Goal: Ask a question

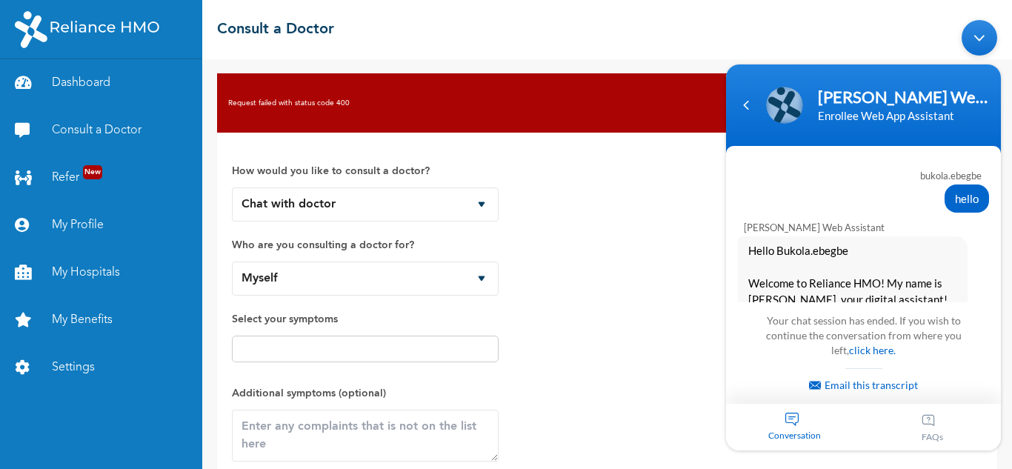
scroll to position [724, 0]
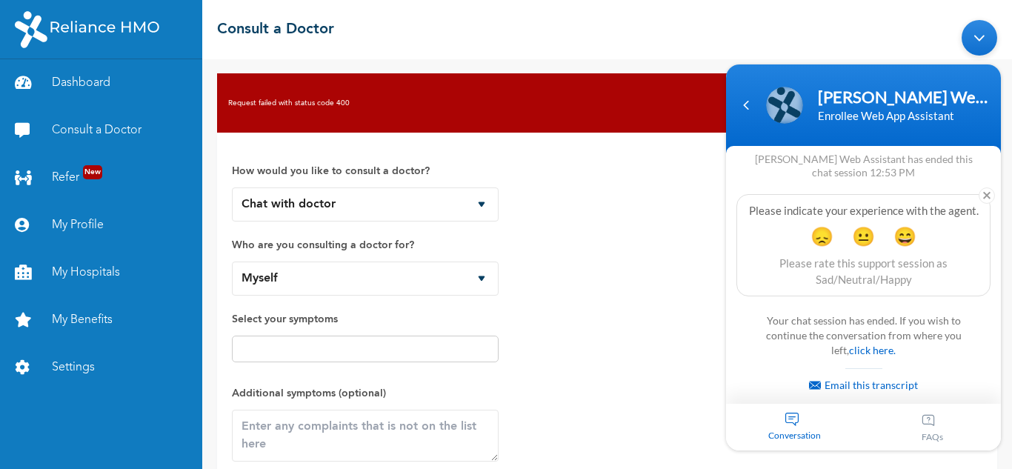
click at [789, 422] on div "Conversation" at bounding box center [795, 426] width 138 height 47
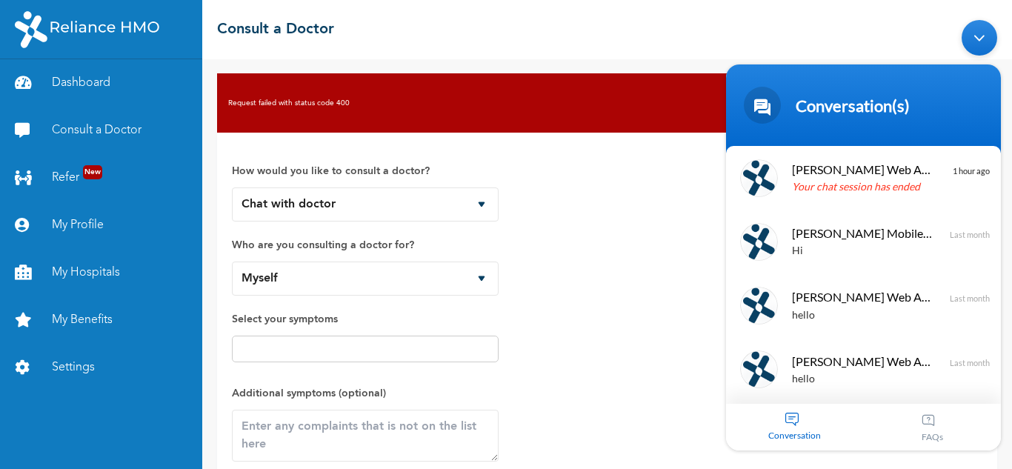
click at [779, 429] on span "Conversation" at bounding box center [795, 434] width 138 height 11
click at [962, 370] on div at bounding box center [963, 374] width 40 height 40
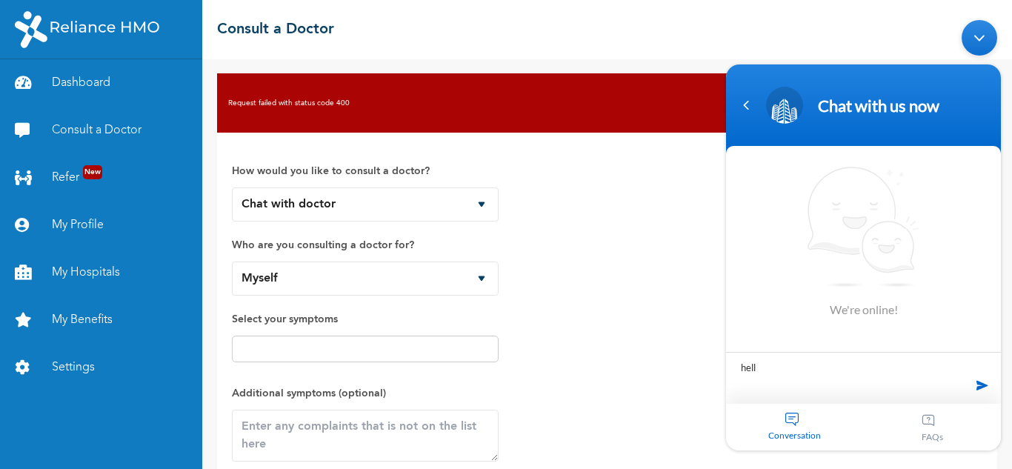
type textarea "hello"
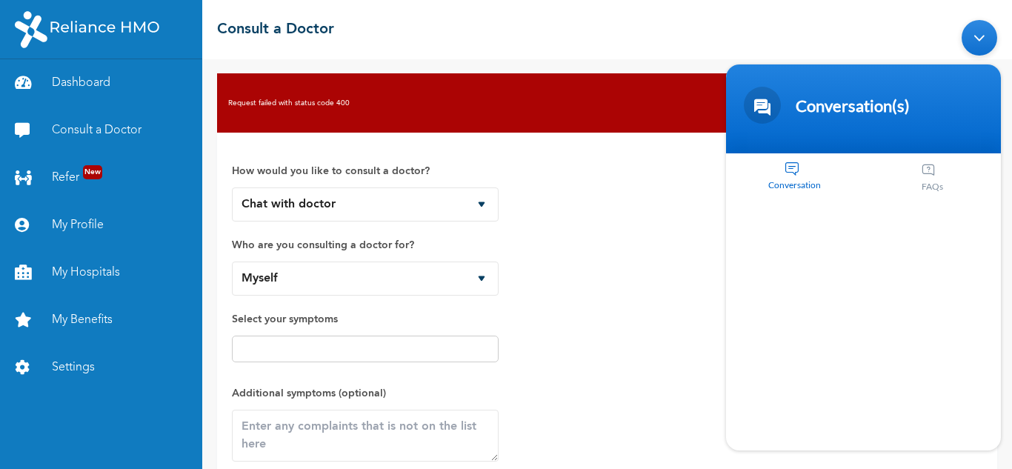
click at [788, 183] on span "Conversation" at bounding box center [795, 184] width 138 height 11
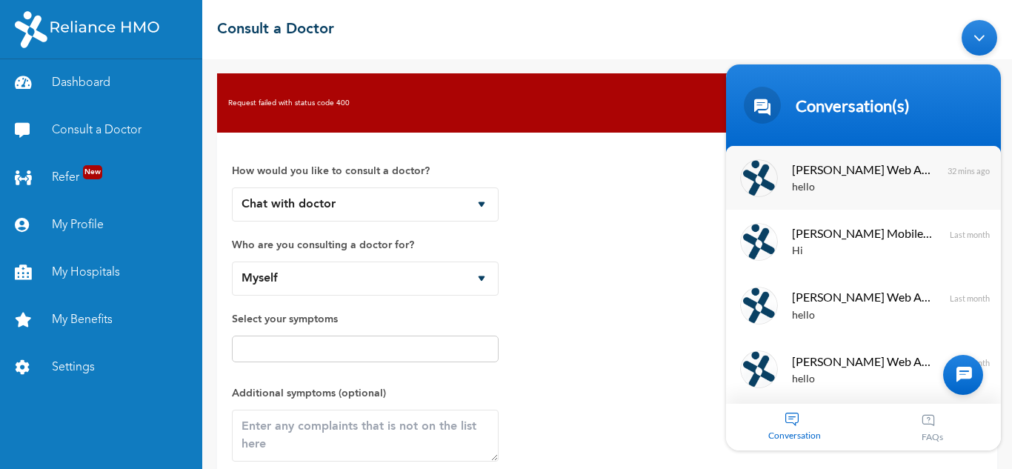
click at [867, 195] on div "hello" at bounding box center [885, 187] width 187 height 17
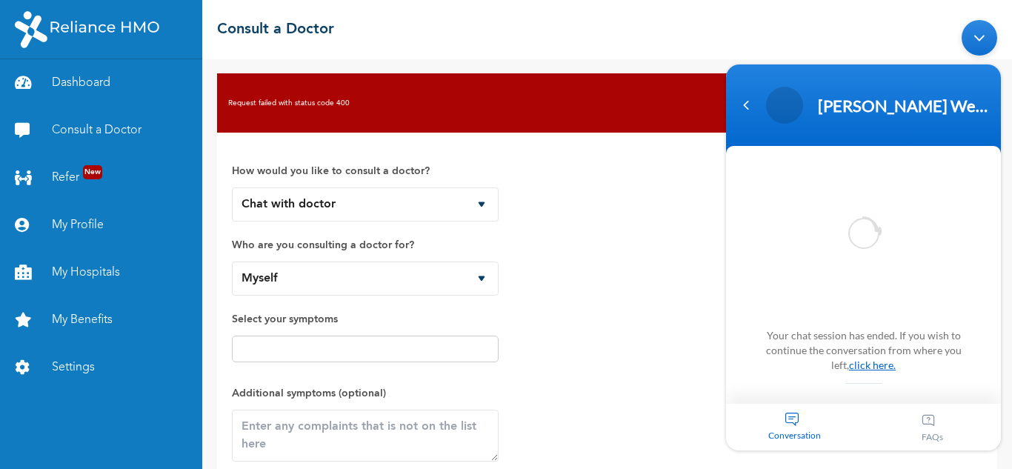
click at [856, 360] on link "click here." at bounding box center [872, 364] width 47 height 13
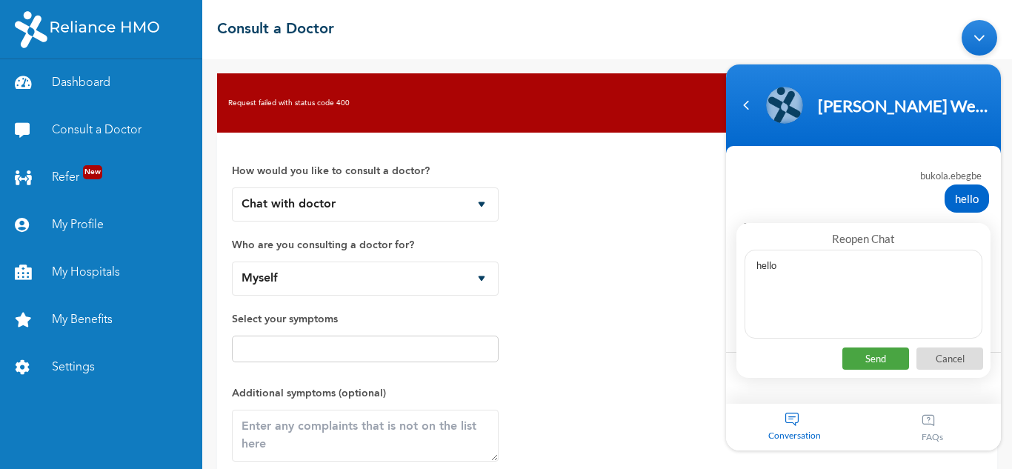
type textarea "hello"
click at [865, 352] on p "Send" at bounding box center [875, 358] width 67 height 22
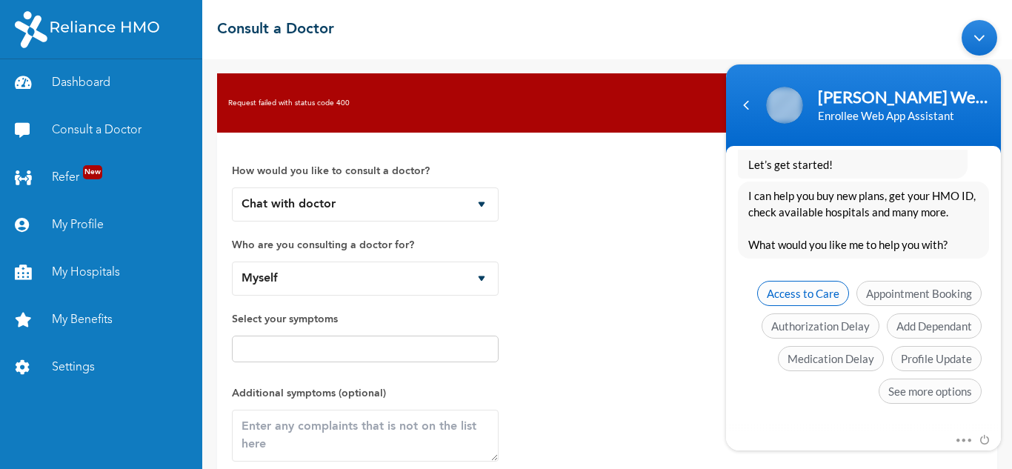
scroll to position [1149, 0]
click at [805, 291] on span "Access to Care" at bounding box center [803, 292] width 92 height 25
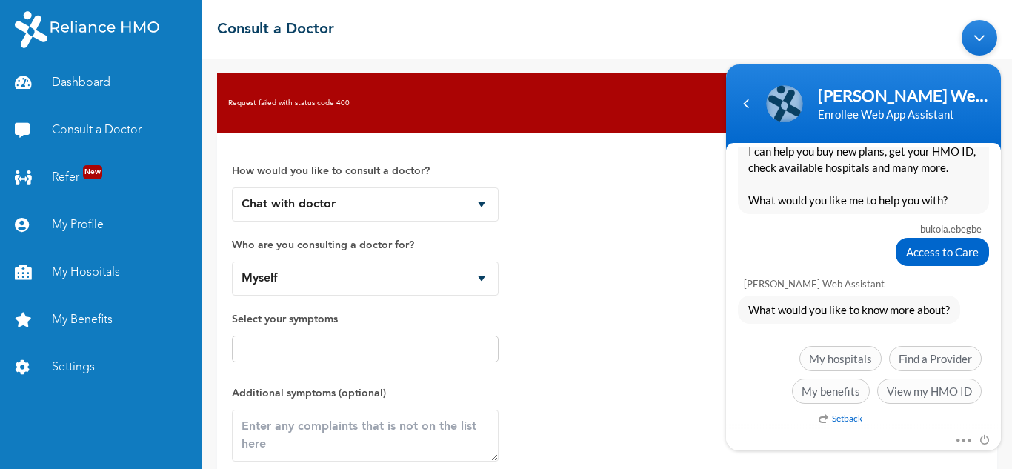
scroll to position [1194, 0]
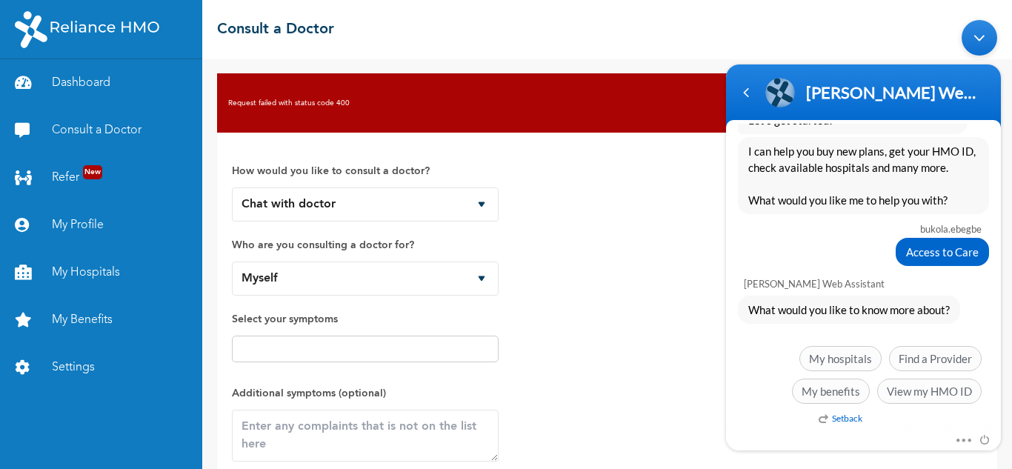
click at [837, 416] on em "Setback" at bounding box center [841, 417] width 44 height 11
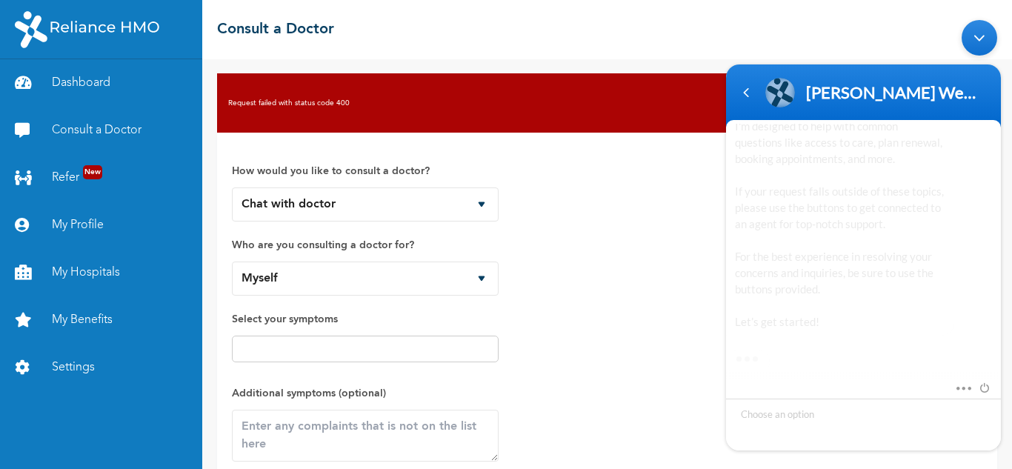
scroll to position [1743, 0]
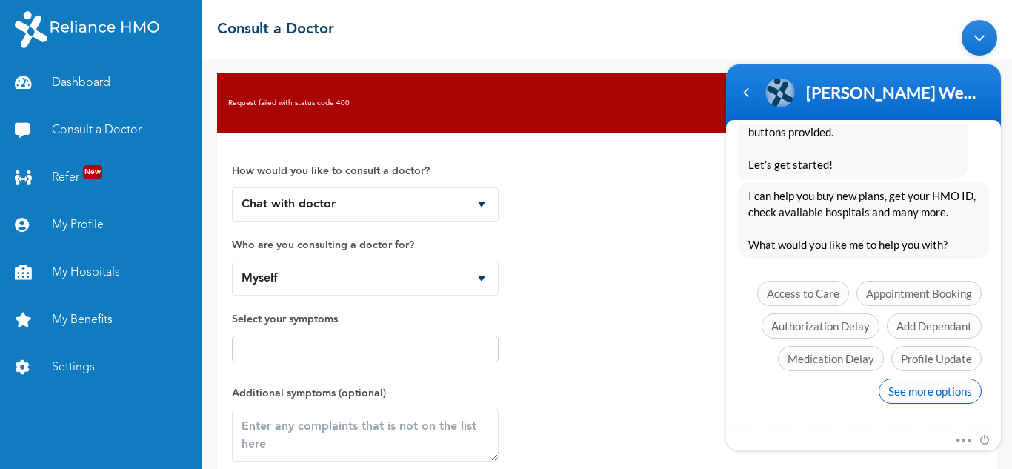
click at [925, 390] on span "See more options" at bounding box center [930, 390] width 103 height 25
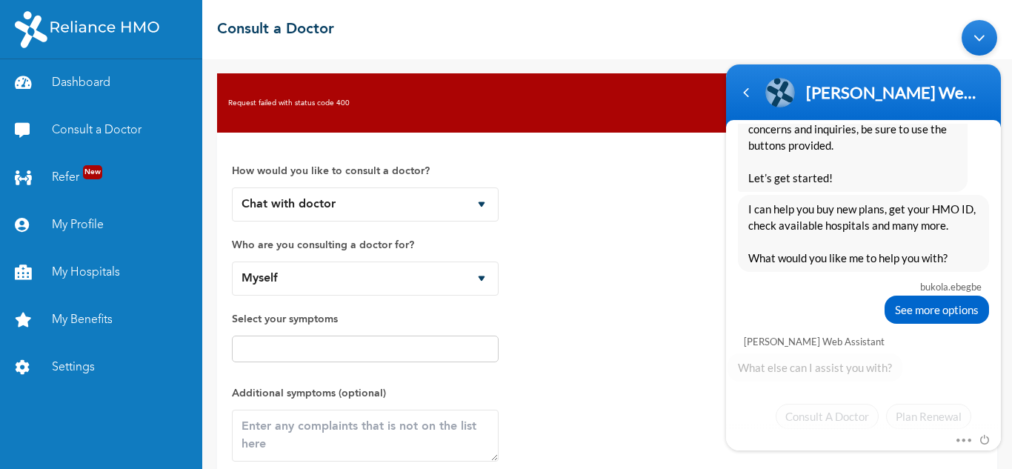
scroll to position [1853, 0]
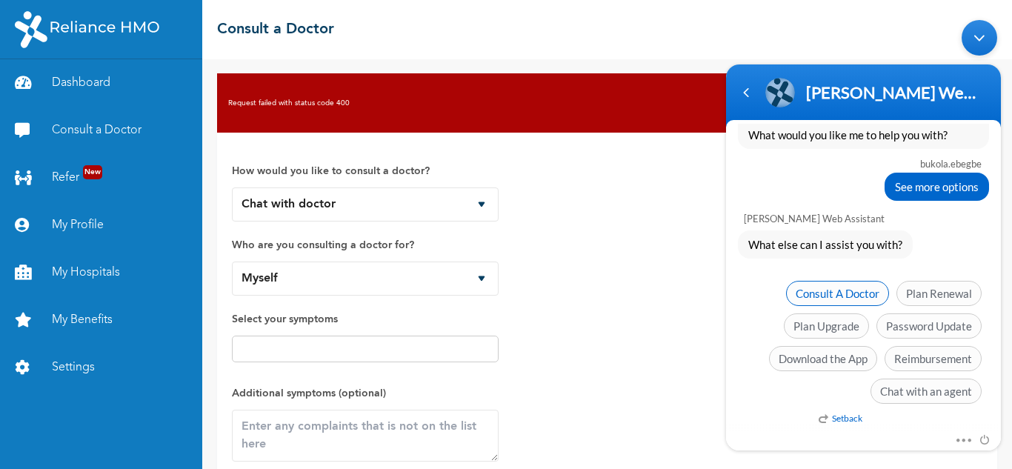
click at [844, 290] on span "Consult A Doctor" at bounding box center [837, 292] width 103 height 25
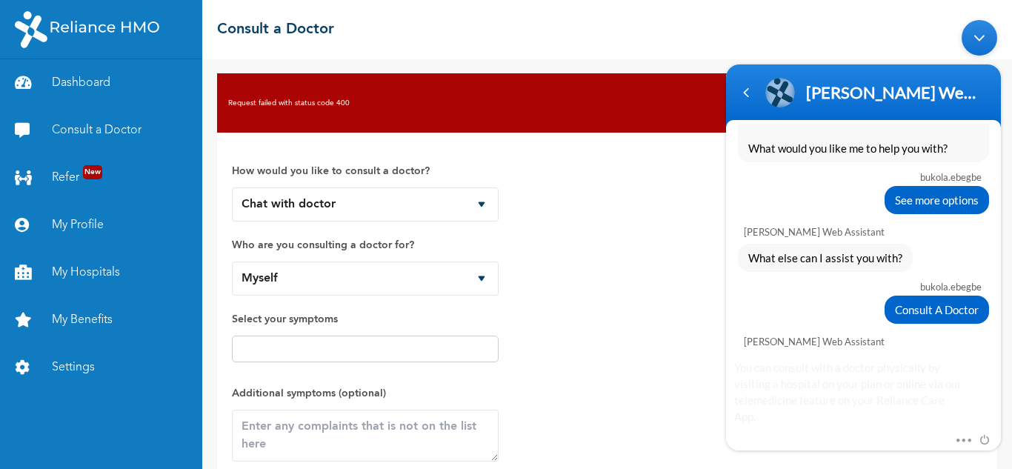
scroll to position [1979, 0]
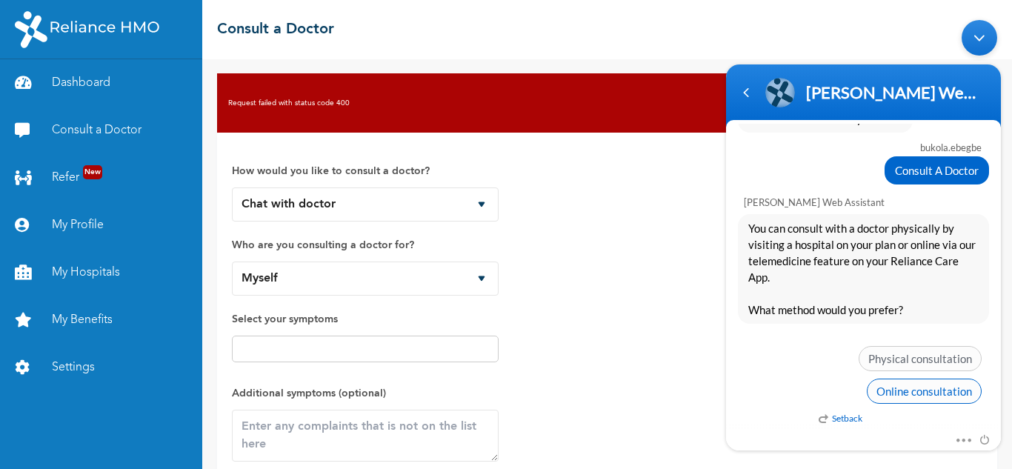
click at [914, 384] on span "Online consultation" at bounding box center [924, 390] width 115 height 25
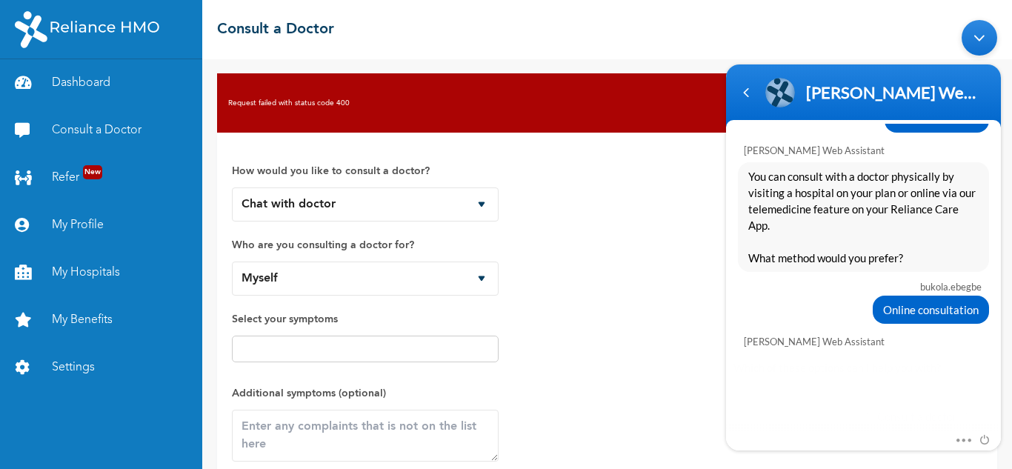
scroll to position [2089, 0]
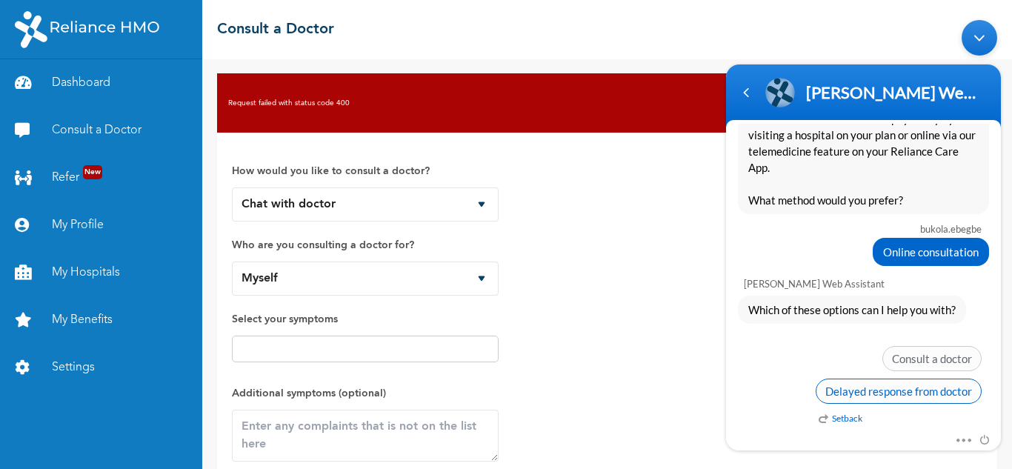
click at [928, 382] on span "Delayed response from doctor" at bounding box center [899, 390] width 166 height 25
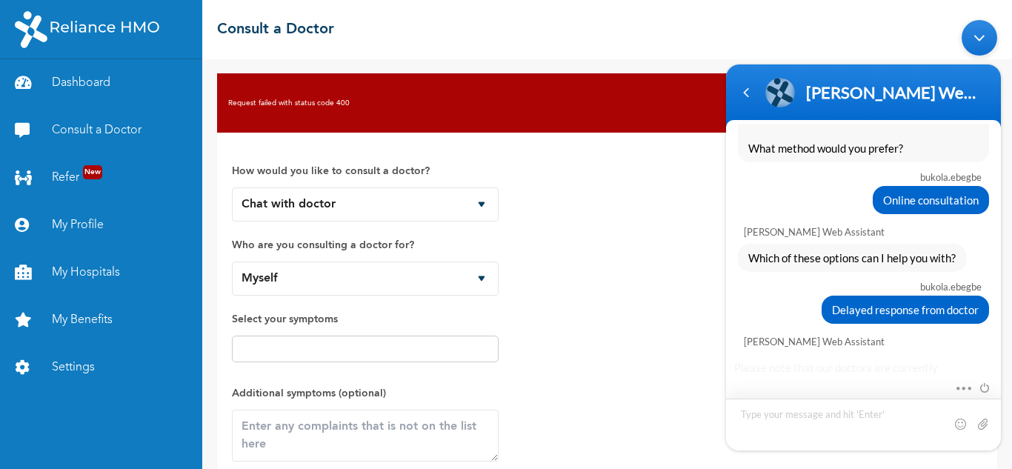
scroll to position [2428, 0]
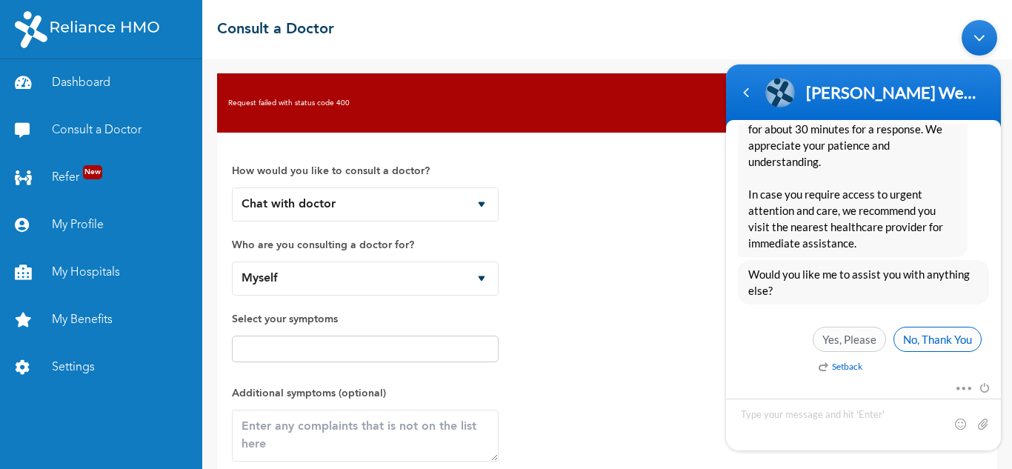
click at [932, 336] on span "No, Thank You" at bounding box center [938, 338] width 88 height 25
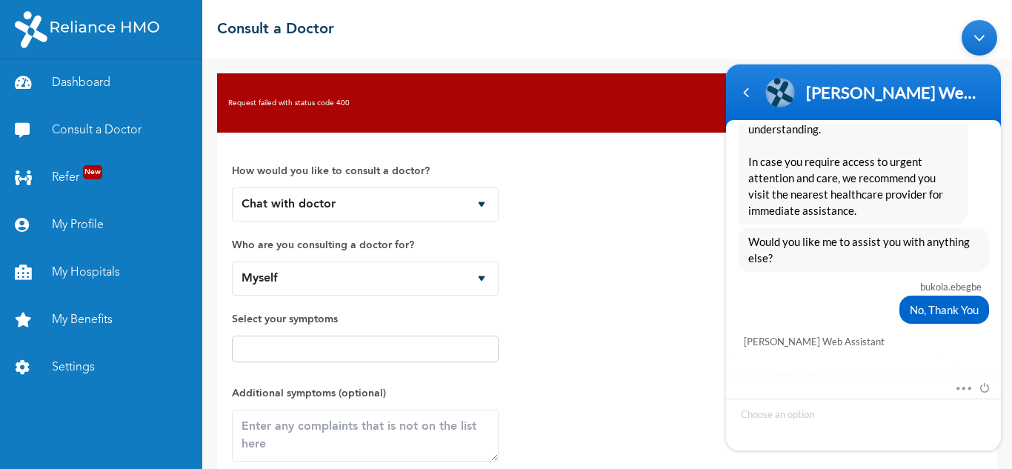
scroll to position [2587, 0]
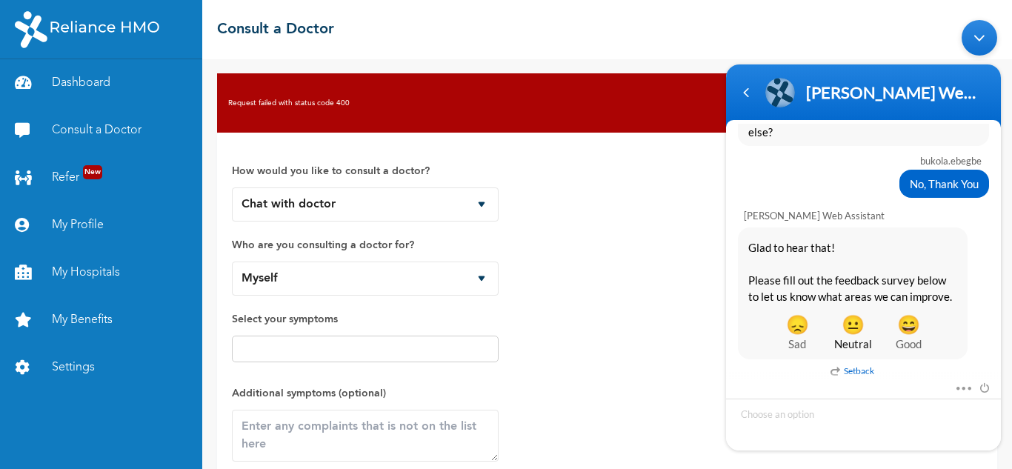
click at [851, 324] on span "😐" at bounding box center [853, 323] width 56 height 16
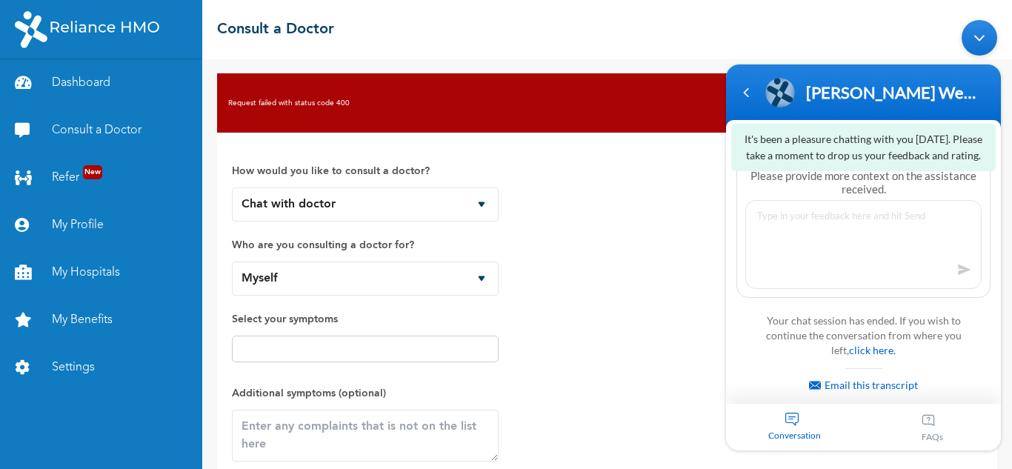
scroll to position [2960, 0]
